Goal: Contribute content: Contribute content

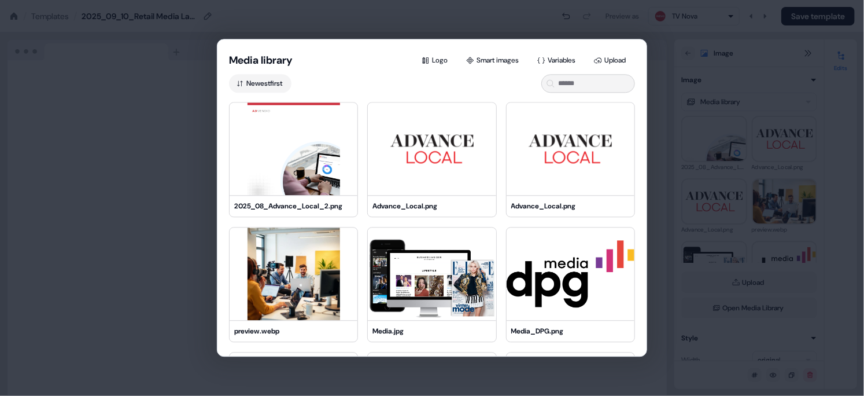
click at [719, 50] on div "Media library Logo Smart images Variables Upload Newest first 2025_08_Advance_L…" at bounding box center [432, 198] width 864 height 396
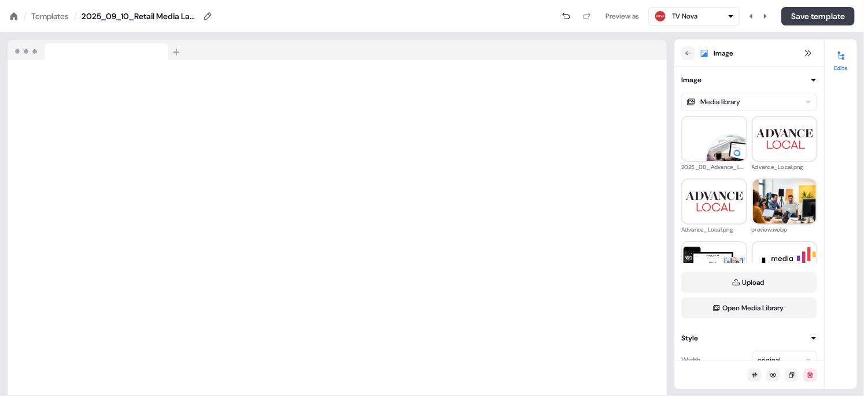
click at [801, 13] on button "Save template" at bounding box center [818, 16] width 73 height 19
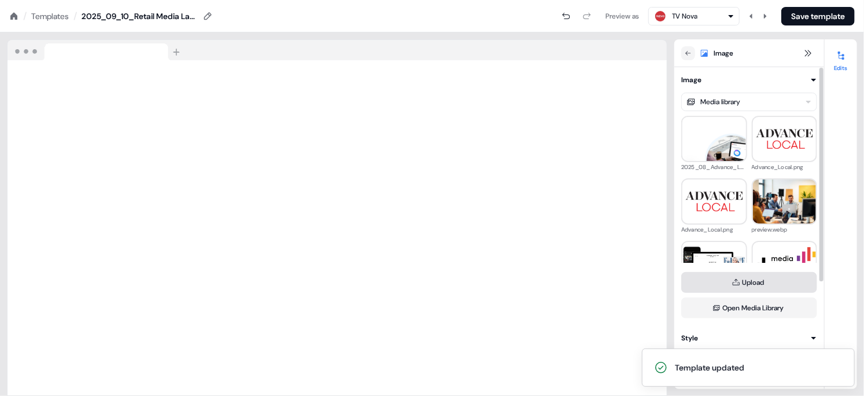
click at [756, 280] on button "Upload" at bounding box center [750, 282] width 136 height 21
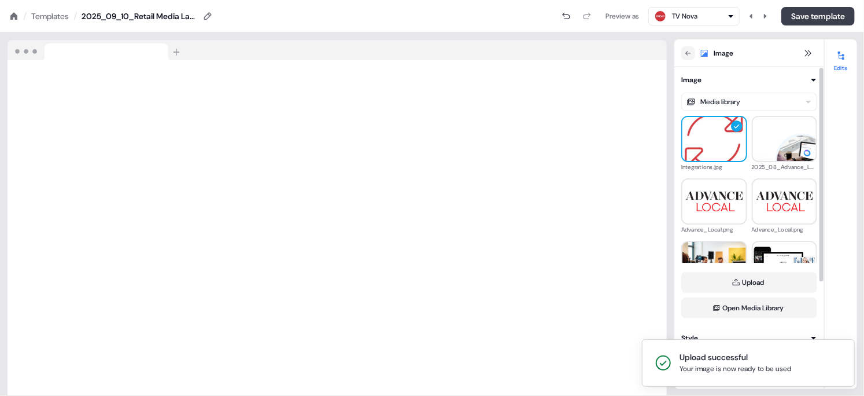
click at [813, 14] on button "Save template" at bounding box center [818, 16] width 73 height 19
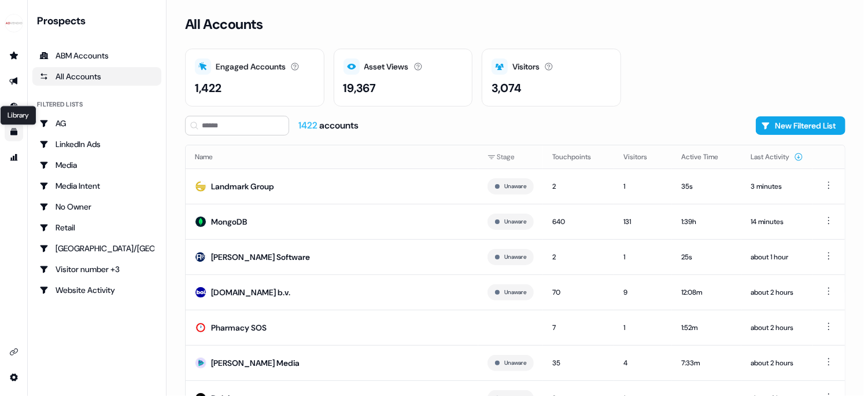
click at [10, 130] on icon "Go to templates" at bounding box center [13, 131] width 9 height 9
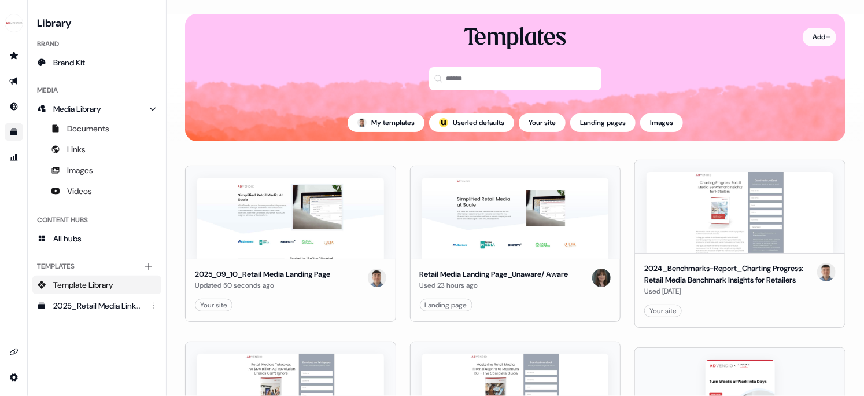
click at [819, 34] on html "For the best experience switch devices to a bigger screen. Go to Userled.io Lib…" at bounding box center [432, 198] width 864 height 396
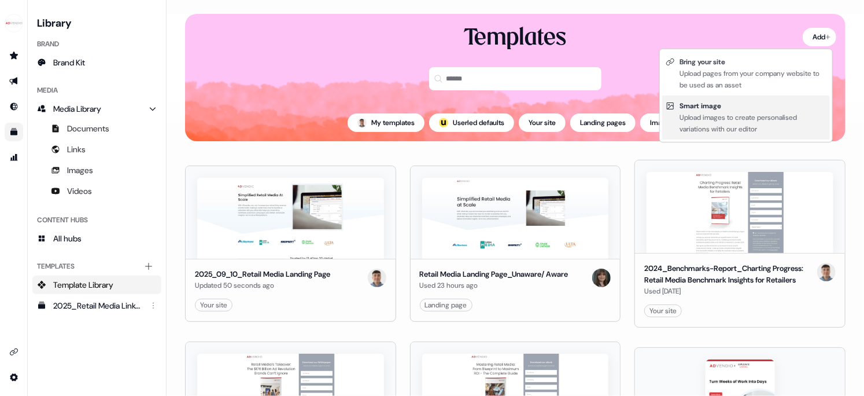
click at [690, 107] on div "Smart image" at bounding box center [753, 106] width 147 height 12
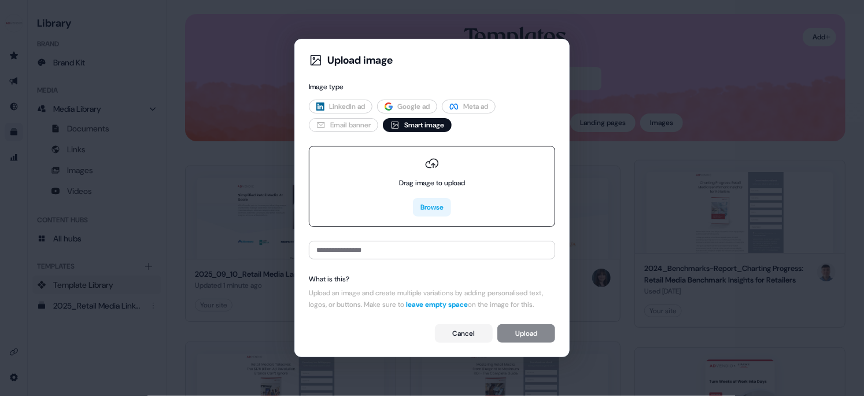
click at [443, 199] on button "Browse" at bounding box center [432, 207] width 38 height 19
type input "**********"
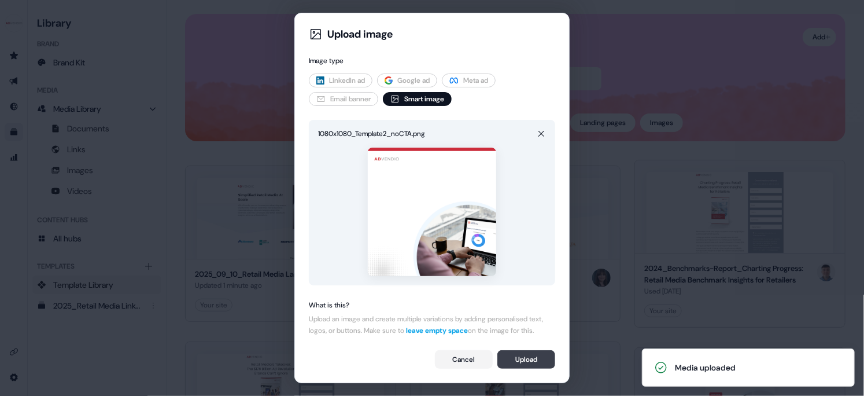
click at [529, 364] on button "Upload" at bounding box center [527, 359] width 58 height 19
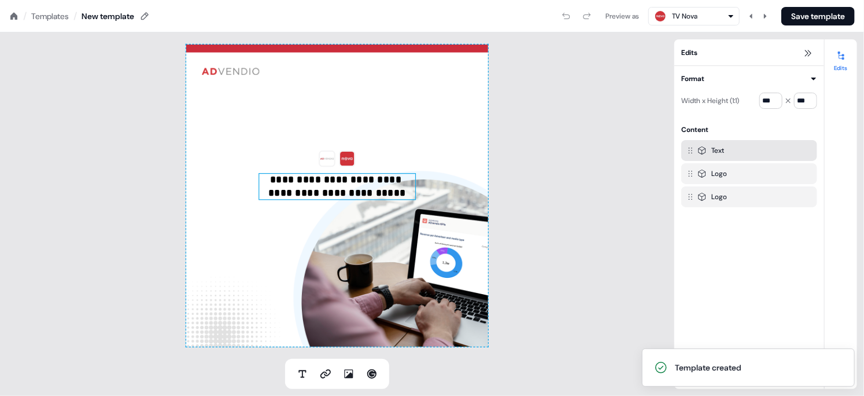
click at [301, 182] on p "**********" at bounding box center [337, 186] width 157 height 27
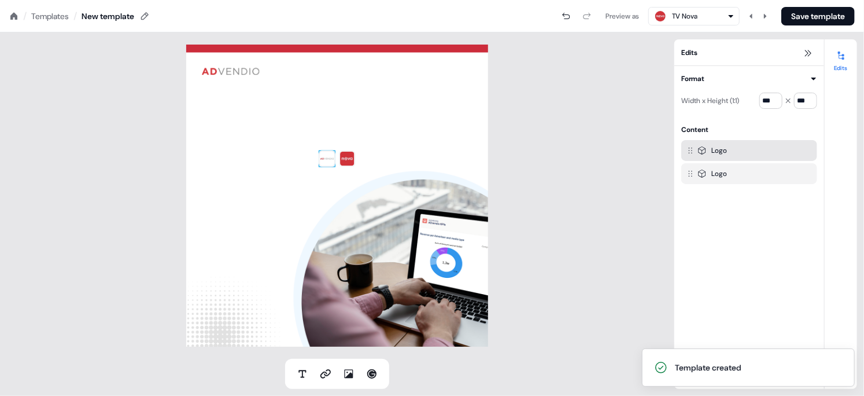
click at [332, 158] on img at bounding box center [327, 158] width 17 height 17
click at [351, 160] on img at bounding box center [347, 158] width 17 height 17
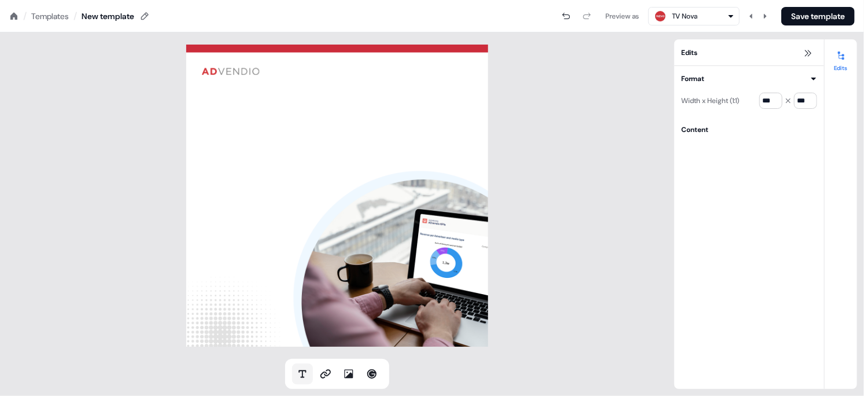
click at [300, 373] on icon at bounding box center [303, 374] width 12 height 12
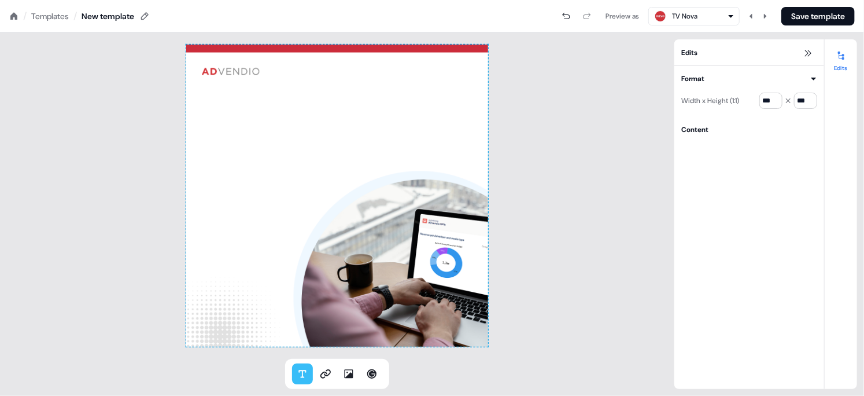
click at [227, 100] on div at bounding box center [337, 196] width 302 height 302
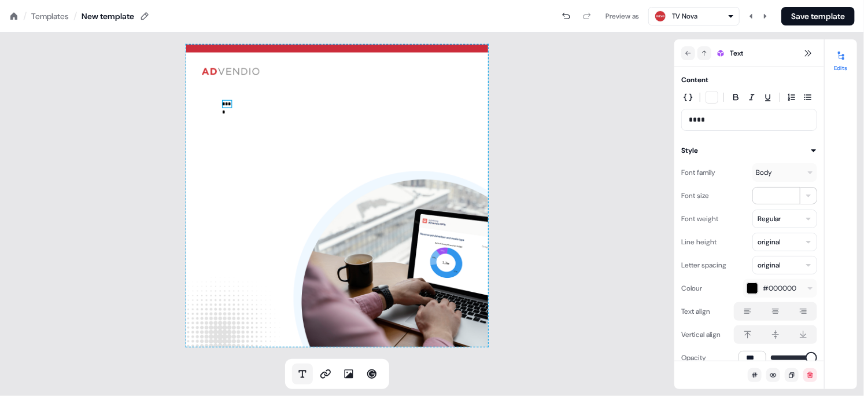
click at [297, 377] on icon at bounding box center [303, 374] width 12 height 12
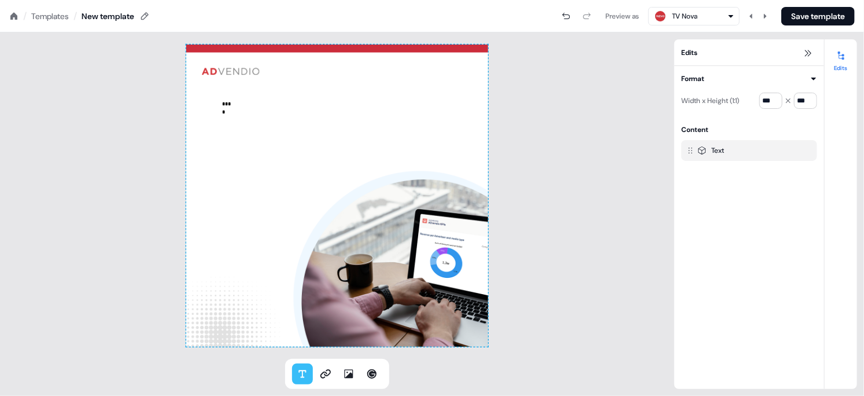
click at [395, 109] on div at bounding box center [337, 196] width 302 height 302
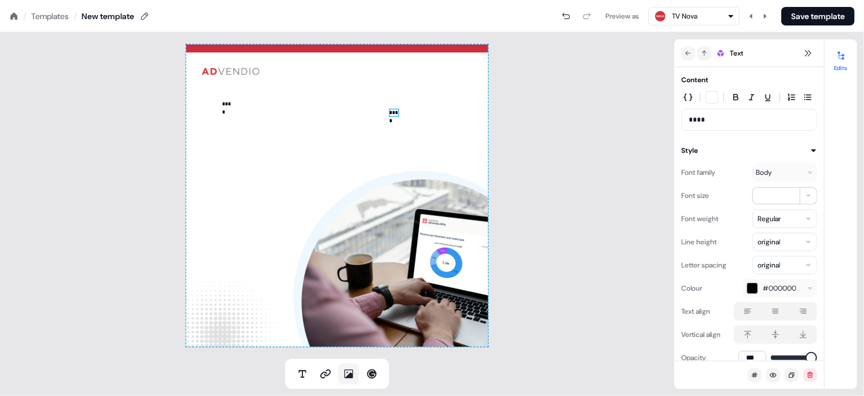
click at [347, 374] on icon at bounding box center [349, 374] width 12 height 12
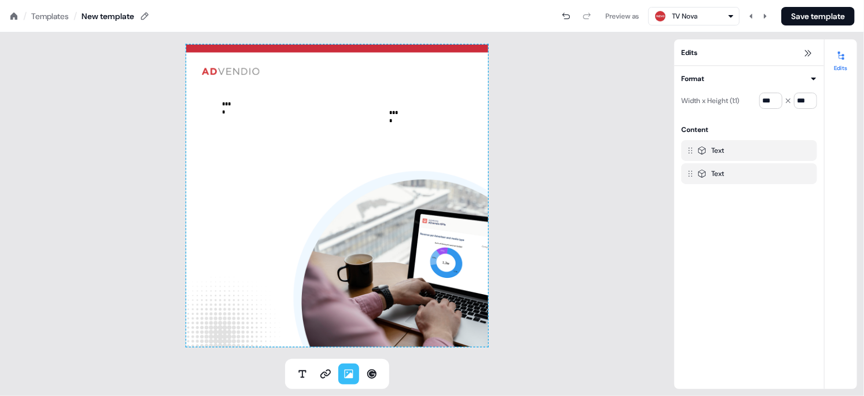
click at [257, 146] on div at bounding box center [337, 196] width 302 height 302
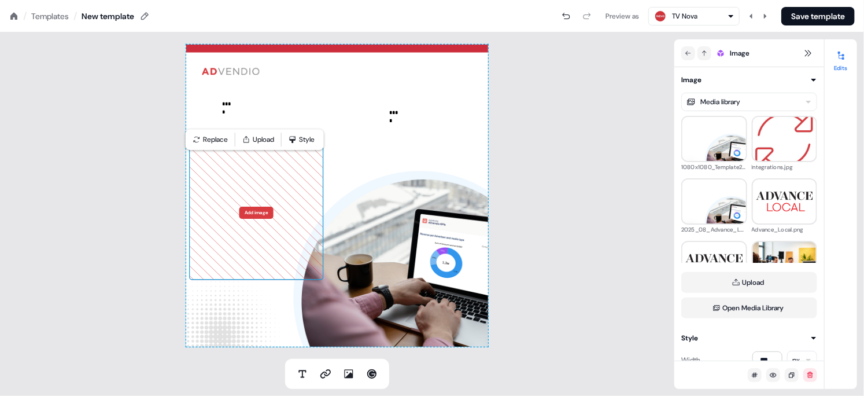
click at [323, 164] on icon at bounding box center [257, 213] width 134 height 134
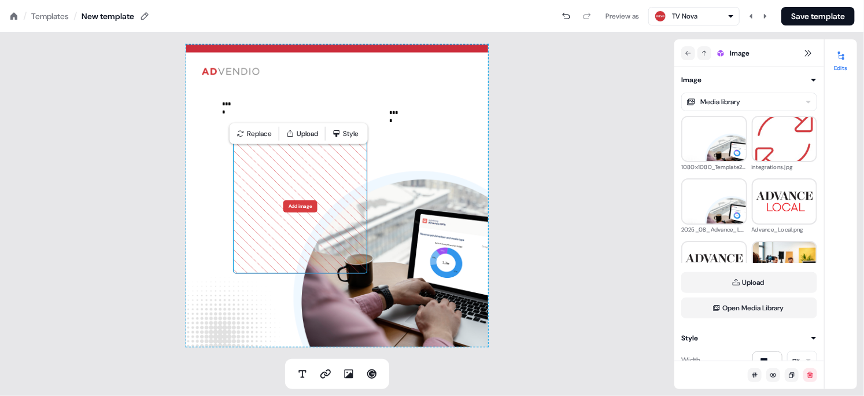
click at [204, 152] on div "**** **** Add image To pick up a draggable item, press the space bar. While dra…" at bounding box center [337, 196] width 302 height 302
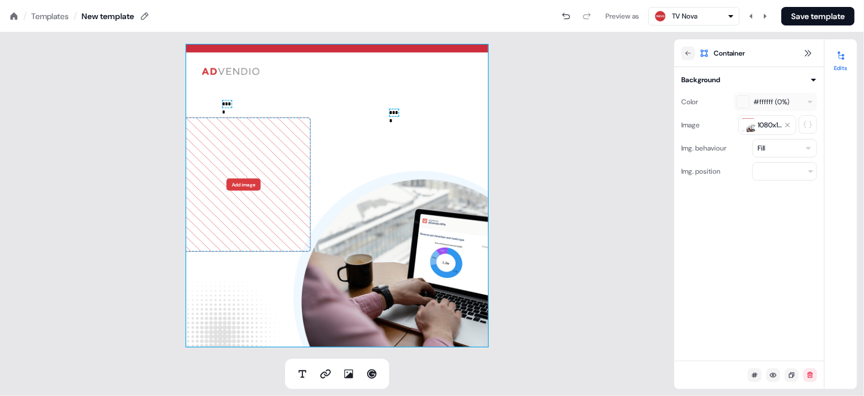
click at [343, 115] on div "**** **** Add image To pick up a draggable item, press the space bar. While dra…" at bounding box center [337, 196] width 302 height 302
click at [284, 159] on icon at bounding box center [244, 184] width 134 height 134
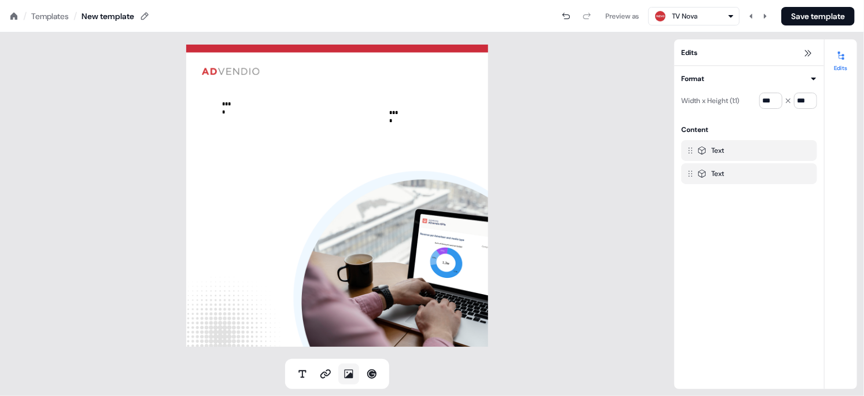
click at [352, 374] on icon at bounding box center [349, 374] width 9 height 9
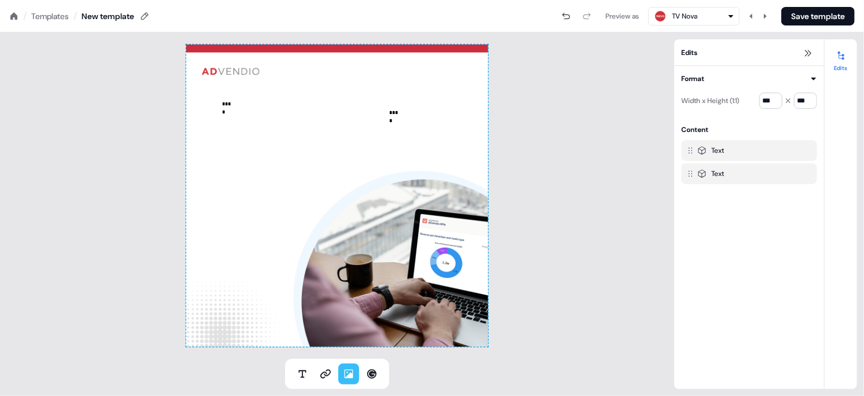
click at [227, 154] on div at bounding box center [337, 196] width 302 height 302
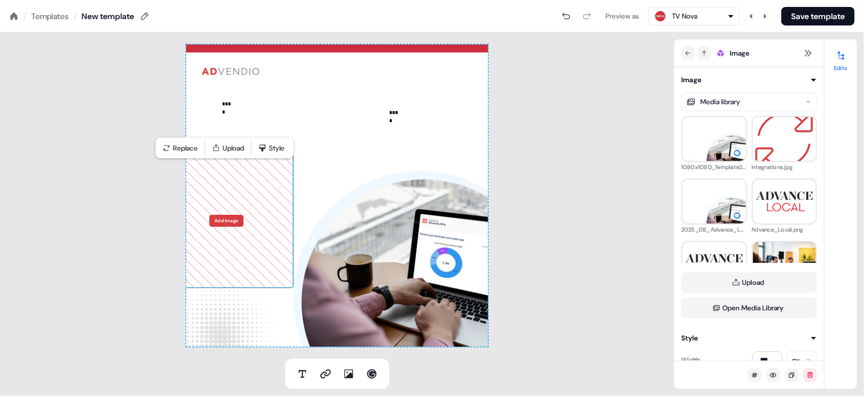
click at [226, 219] on button "Add image" at bounding box center [226, 221] width 34 height 12
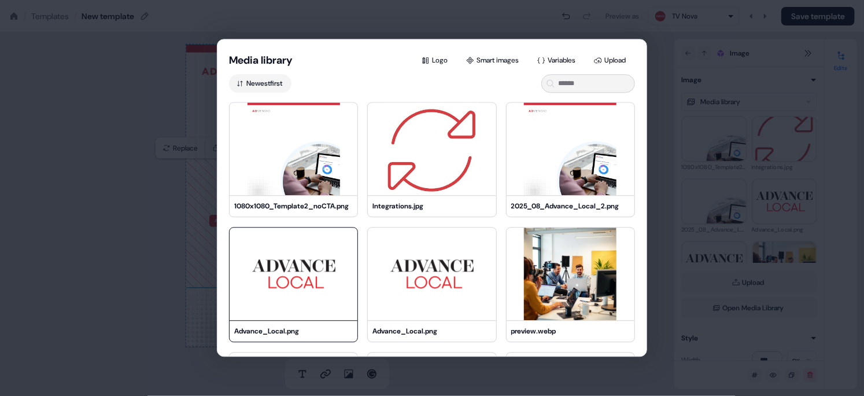
click at [314, 277] on img at bounding box center [294, 273] width 128 height 93
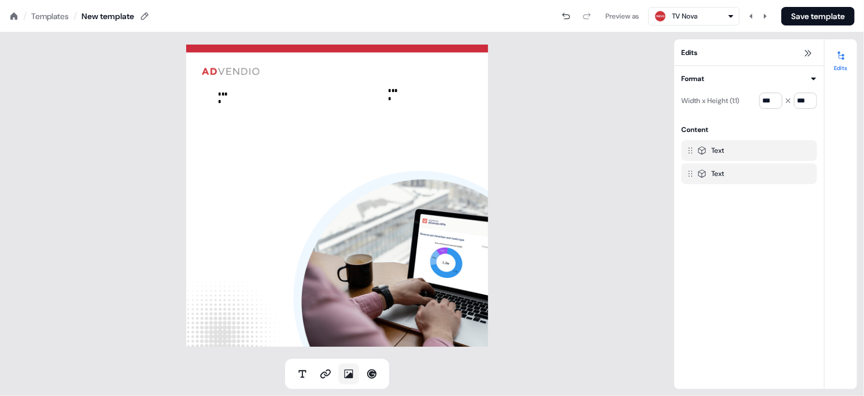
click at [349, 371] on icon at bounding box center [349, 374] width 12 height 12
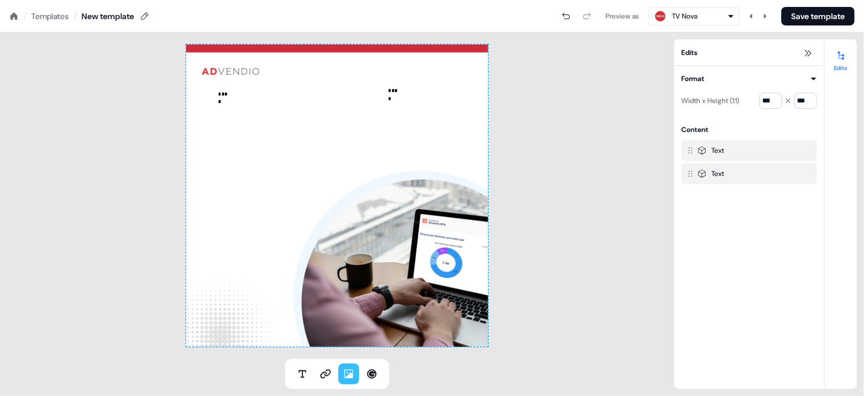
click at [226, 139] on div at bounding box center [337, 196] width 302 height 302
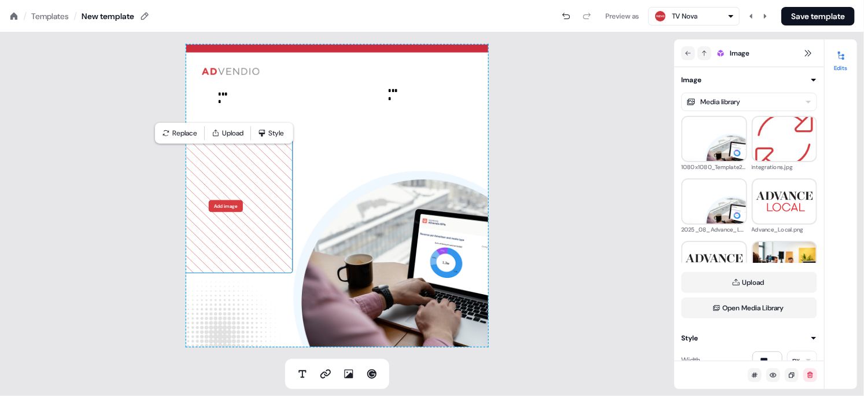
click at [222, 207] on button "Add image" at bounding box center [226, 206] width 34 height 12
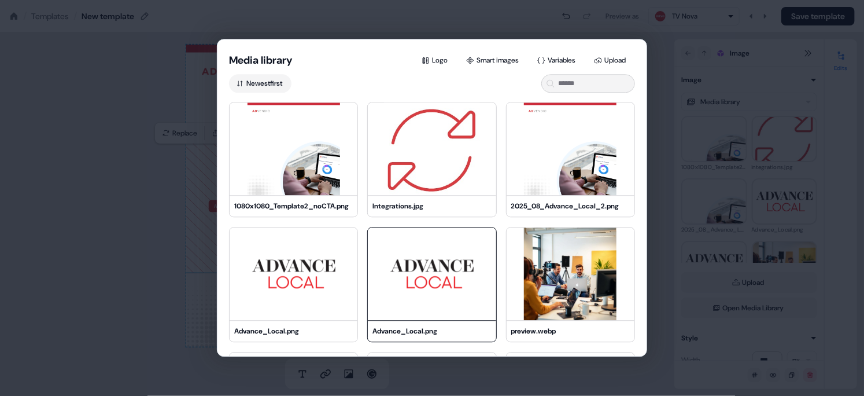
click at [411, 276] on img at bounding box center [432, 273] width 128 height 93
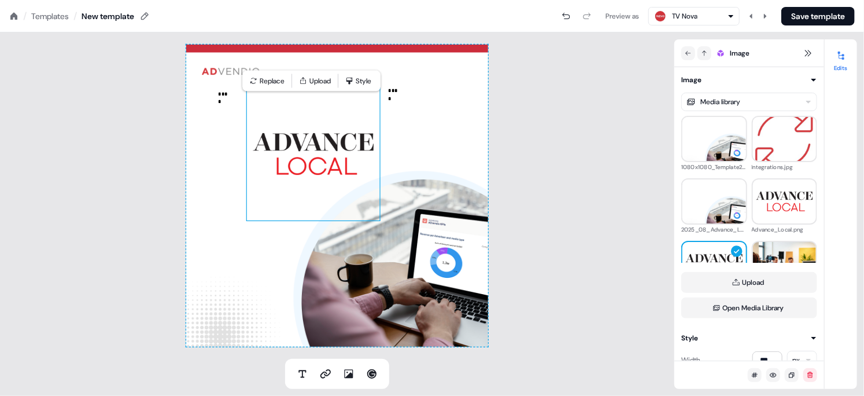
drag, startPoint x: 292, startPoint y: 215, endPoint x: 239, endPoint y: 2, distance: 218.9
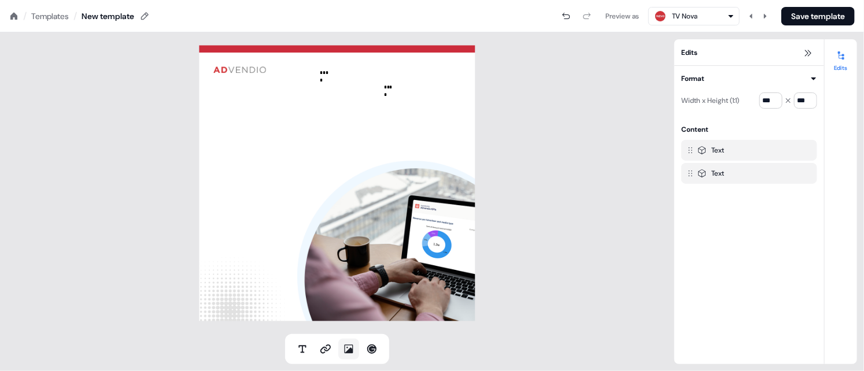
click at [351, 352] on icon at bounding box center [349, 349] width 9 height 9
click at [240, 130] on div at bounding box center [338, 184] width 276 height 276
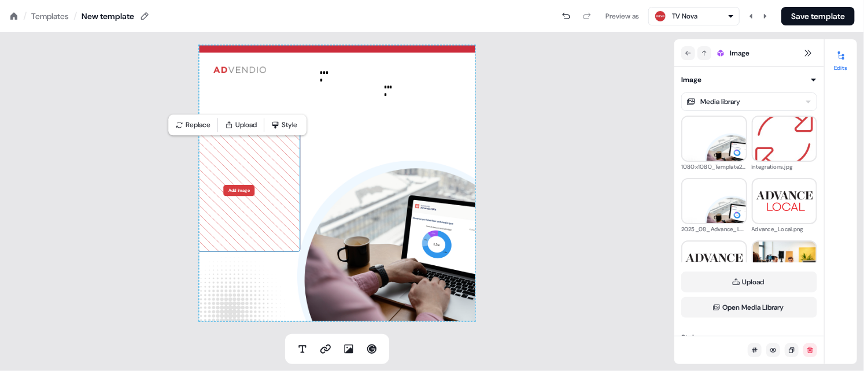
click at [249, 190] on button "Add image" at bounding box center [238, 190] width 31 height 11
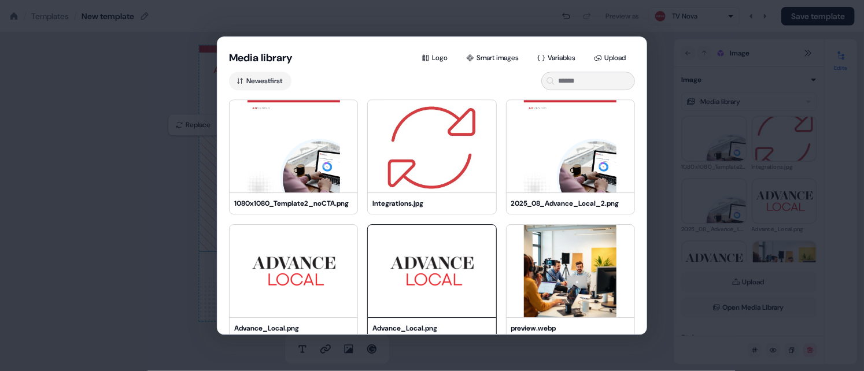
click at [411, 270] on img at bounding box center [432, 271] width 128 height 93
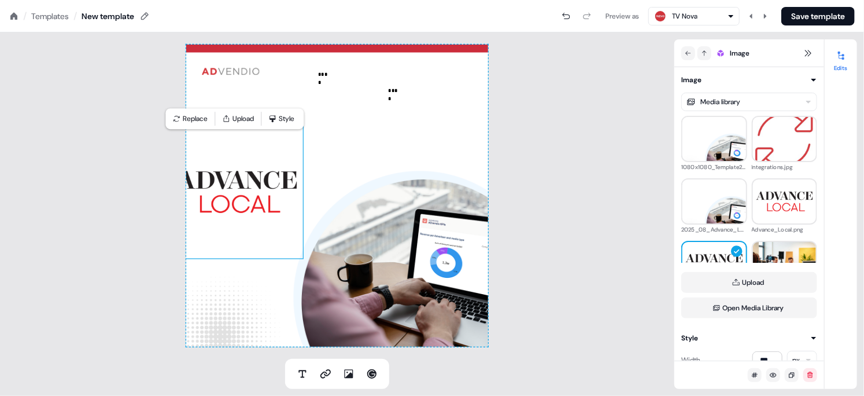
drag, startPoint x: 246, startPoint y: 122, endPoint x: 864, endPoint y: 163, distance: 619.3
